Goal: Find specific page/section

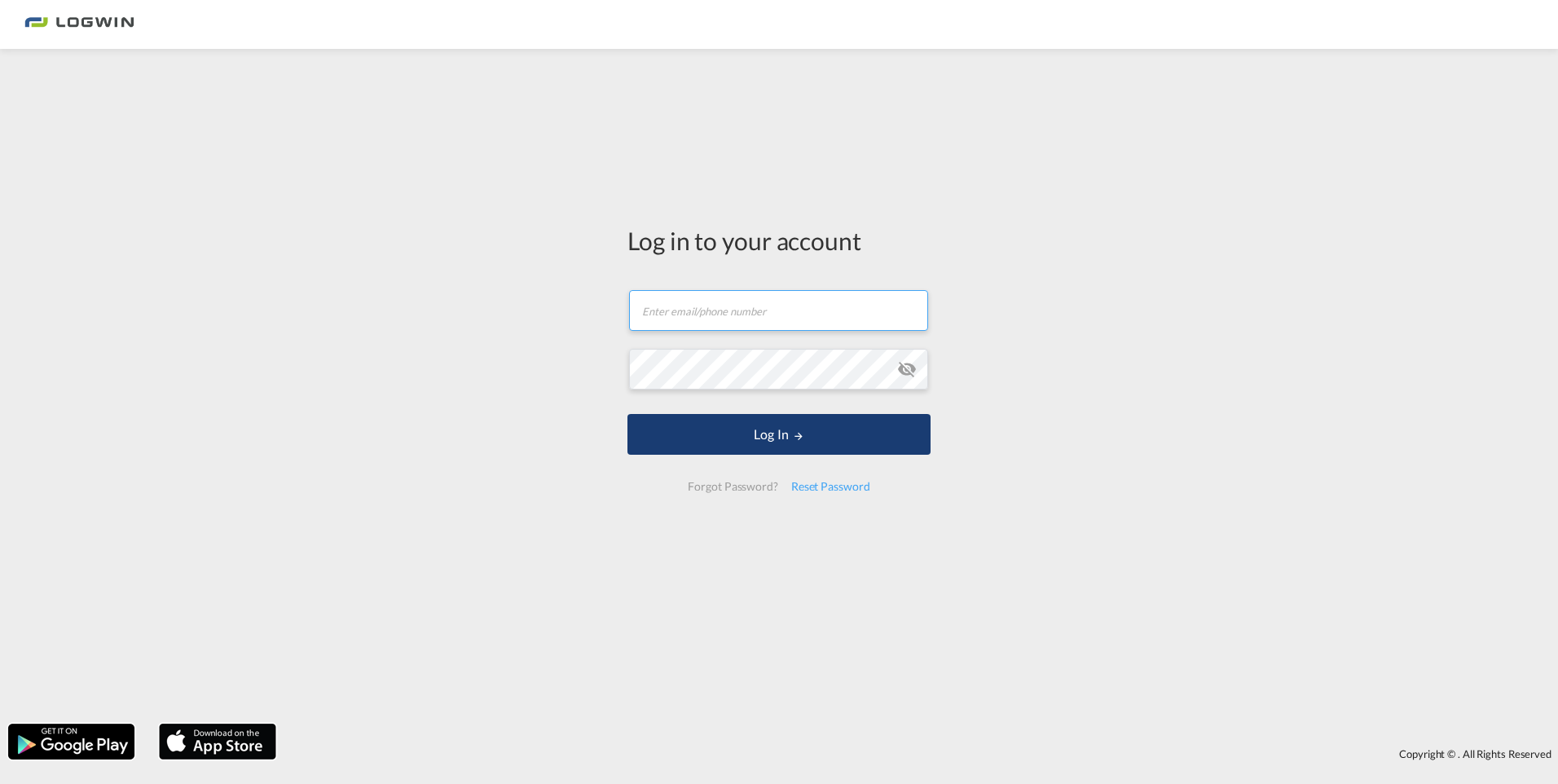
type input "[EMAIL_ADDRESS][DOMAIN_NAME]"
click at [771, 425] on button "Log In" at bounding box center [779, 434] width 303 height 41
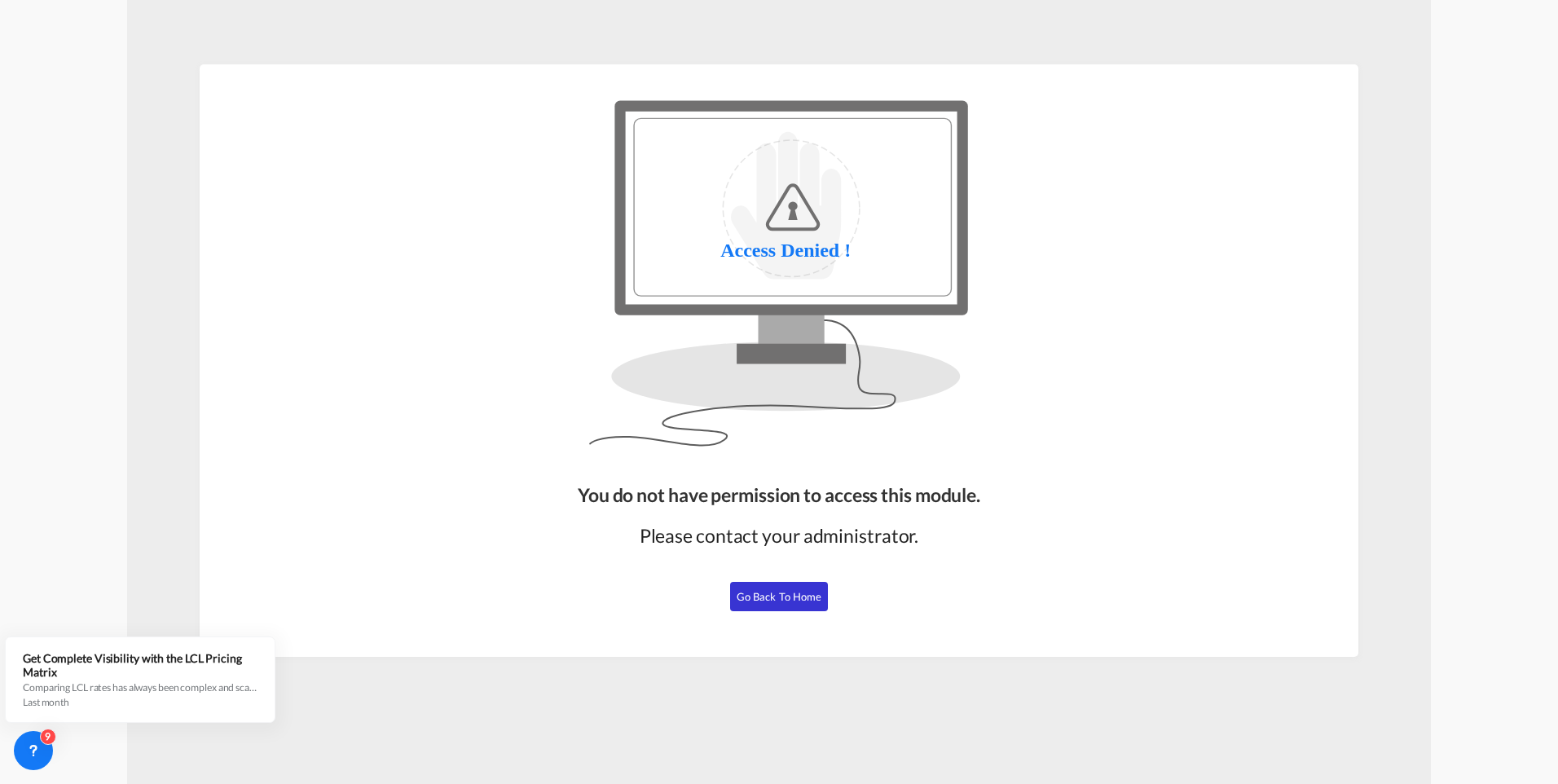
drag, startPoint x: 798, startPoint y: 590, endPoint x: 807, endPoint y: 655, distance: 65.6
click at [798, 590] on span "Go Back to Home" at bounding box center [779, 596] width 85 height 13
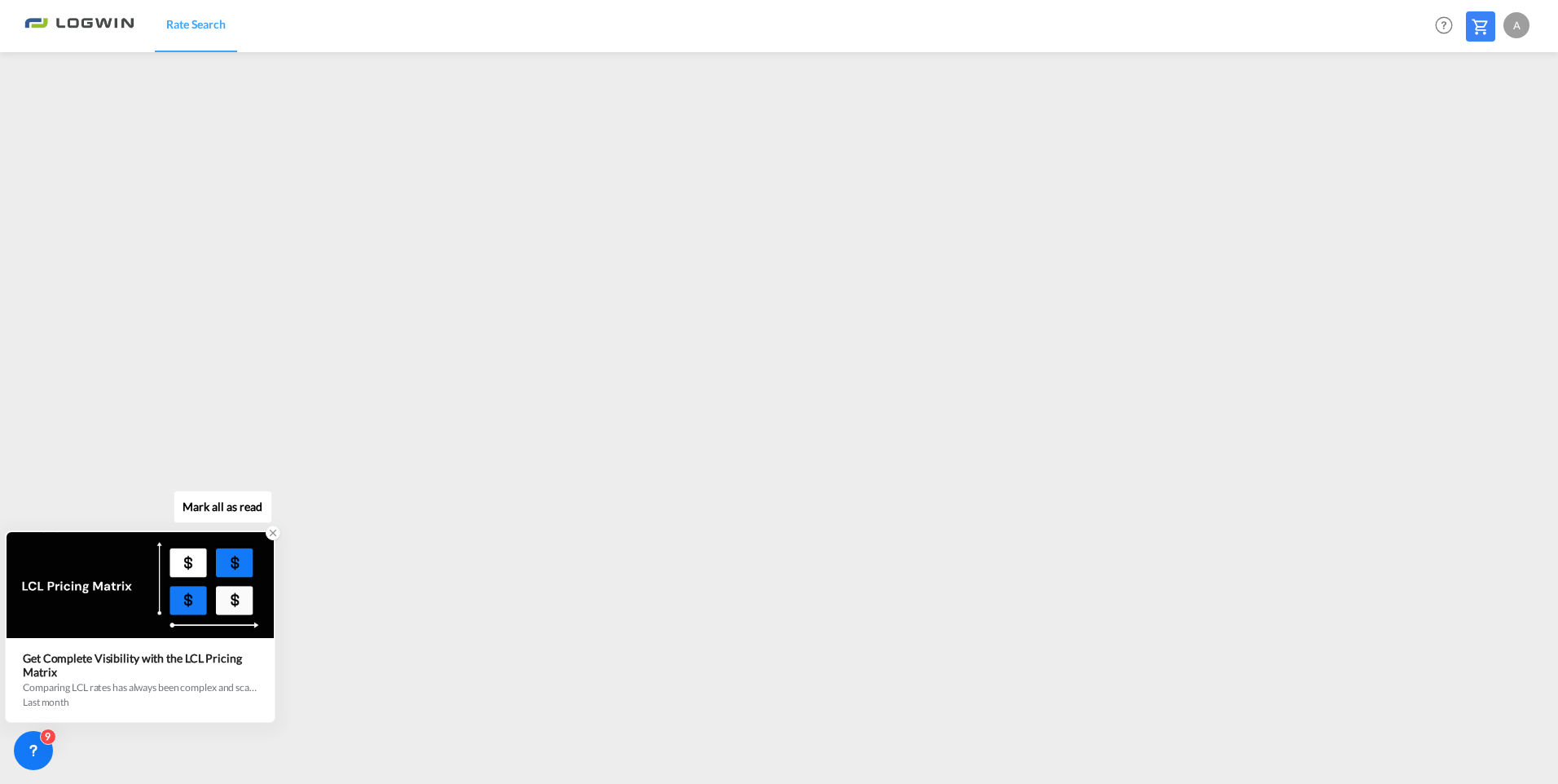
click at [271, 532] on icon at bounding box center [273, 532] width 11 height 11
